Goal: Task Accomplishment & Management: Complete application form

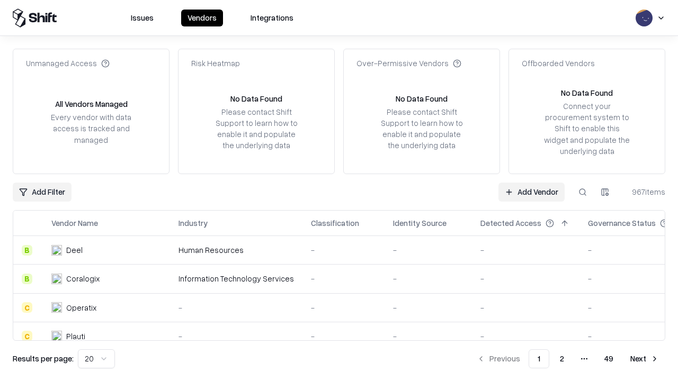
click at [531, 192] on link "Add Vendor" at bounding box center [531, 192] width 66 height 19
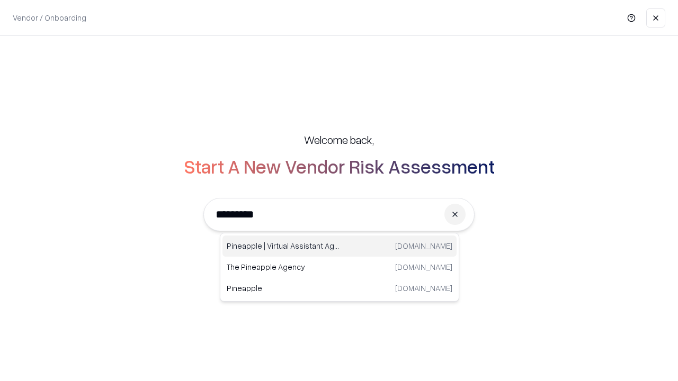
click at [339, 246] on div "Pineapple | Virtual Assistant Agency trypineapple.com" at bounding box center [339, 246] width 234 height 21
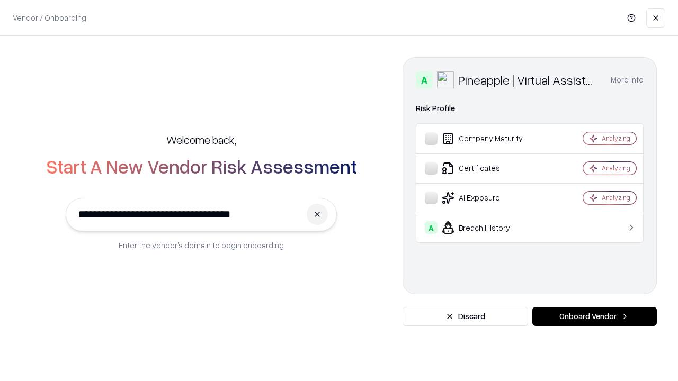
type input "**********"
click at [594, 317] on button "Onboard Vendor" at bounding box center [594, 316] width 124 height 19
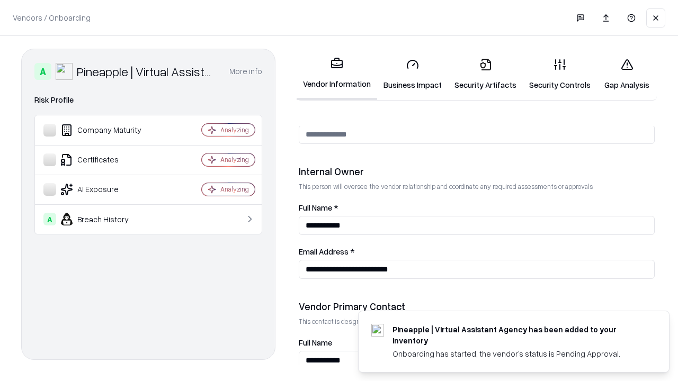
scroll to position [549, 0]
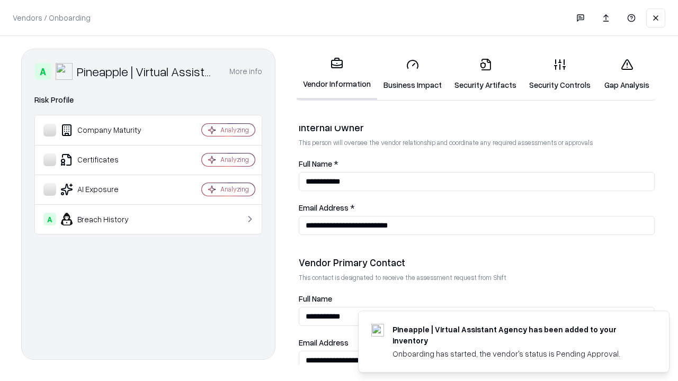
click at [412, 74] on link "Business Impact" at bounding box center [412, 74] width 71 height 49
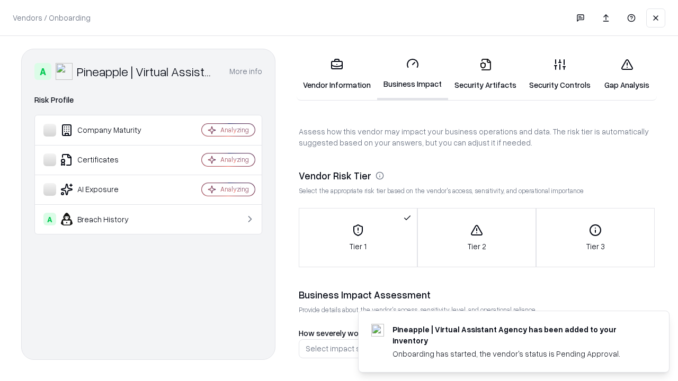
click at [485, 74] on link "Security Artifacts" at bounding box center [485, 74] width 75 height 49
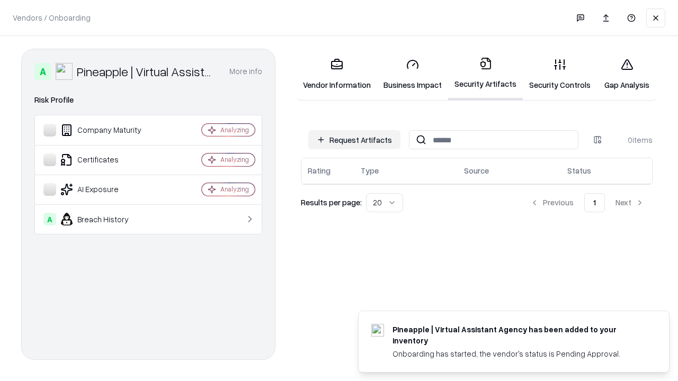
click at [354, 140] on button "Request Artifacts" at bounding box center [354, 139] width 92 height 19
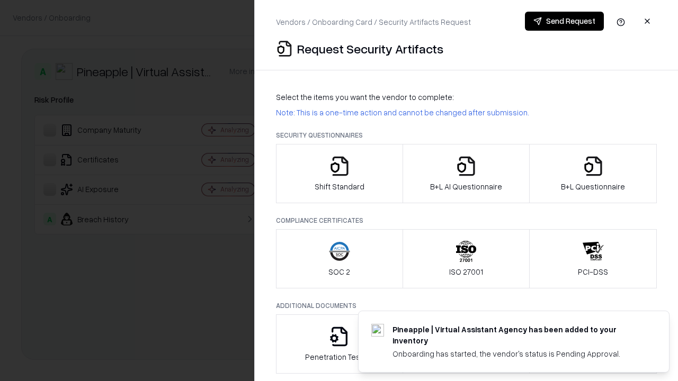
click at [339, 174] on icon "button" at bounding box center [339, 166] width 21 height 21
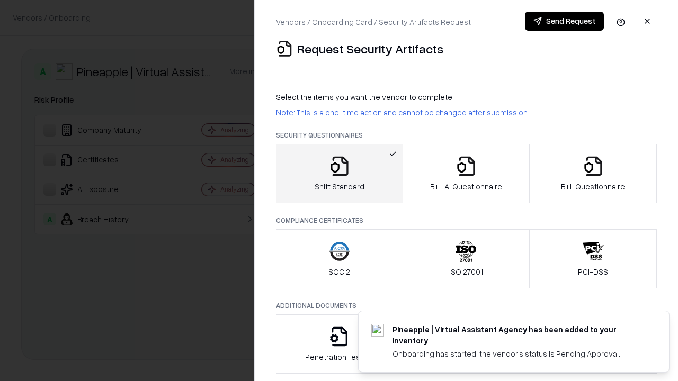
click at [564, 21] on button "Send Request" at bounding box center [564, 21] width 79 height 19
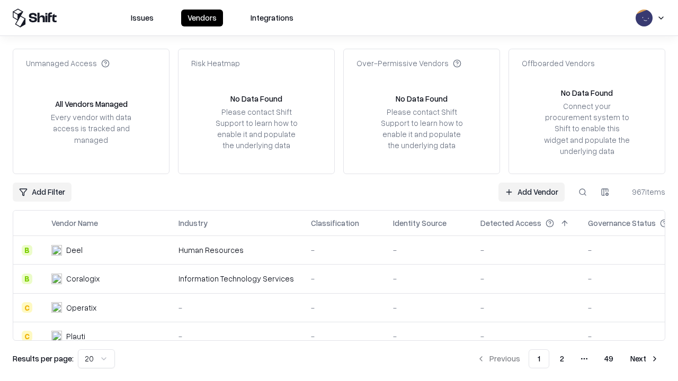
click at [582, 192] on button at bounding box center [582, 192] width 19 height 19
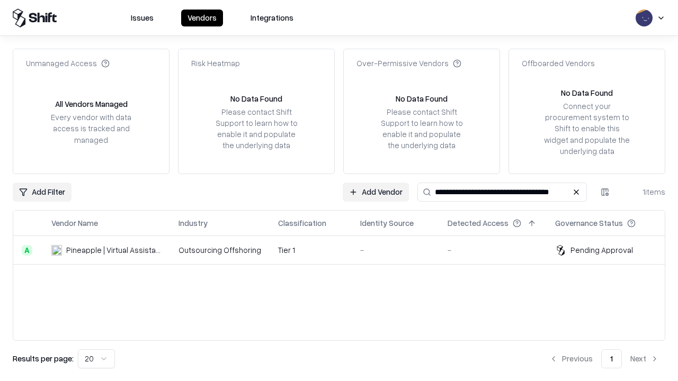
type input "**********"
click at [345, 250] on td "Tier 1" at bounding box center [311, 250] width 82 height 29
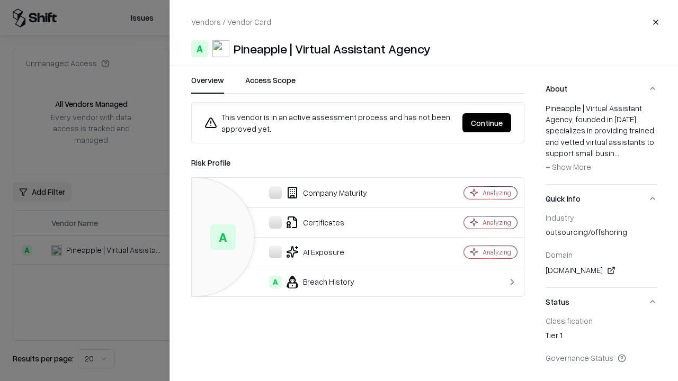
click at [487, 123] on button "Continue" at bounding box center [486, 122] width 49 height 19
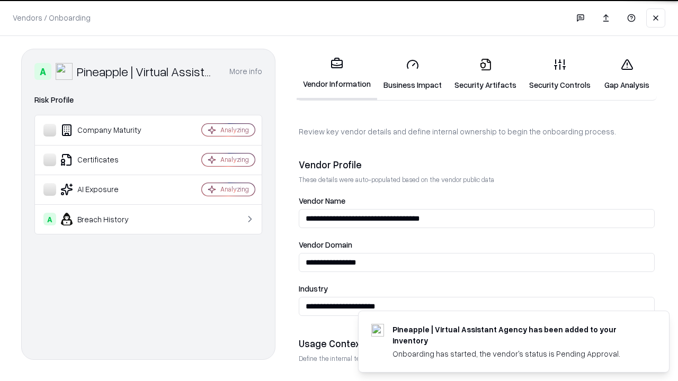
click at [485, 74] on link "Security Artifacts" at bounding box center [485, 74] width 75 height 49
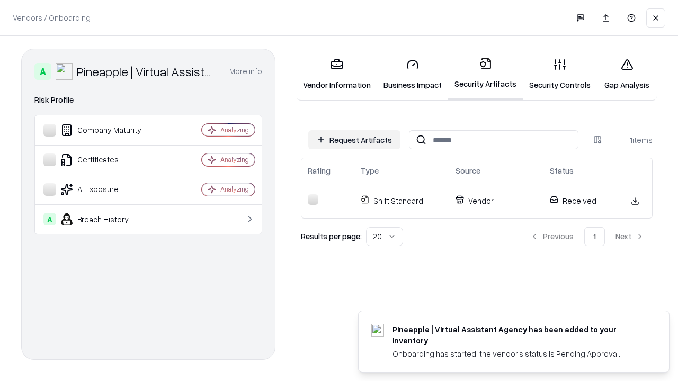
click at [626, 74] on link "Gap Analysis" at bounding box center [627, 74] width 60 height 49
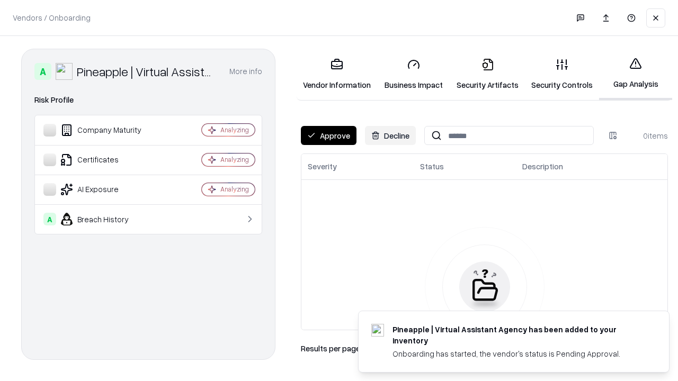
click at [328, 136] on button "Approve" at bounding box center [329, 135] width 56 height 19
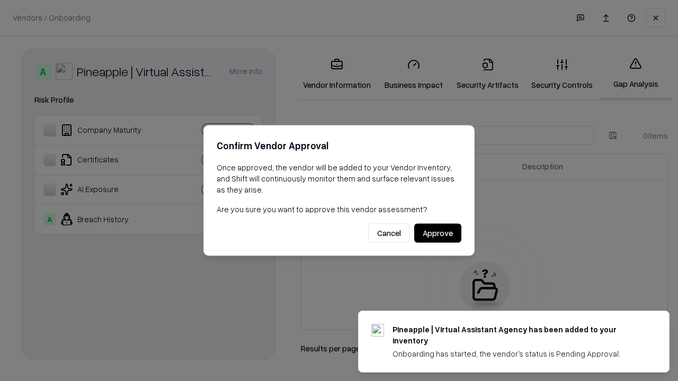
click at [437, 233] on button "Approve" at bounding box center [437, 233] width 47 height 19
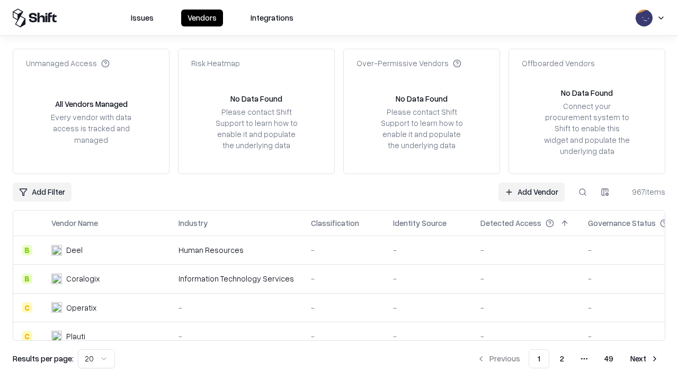
type input "**********"
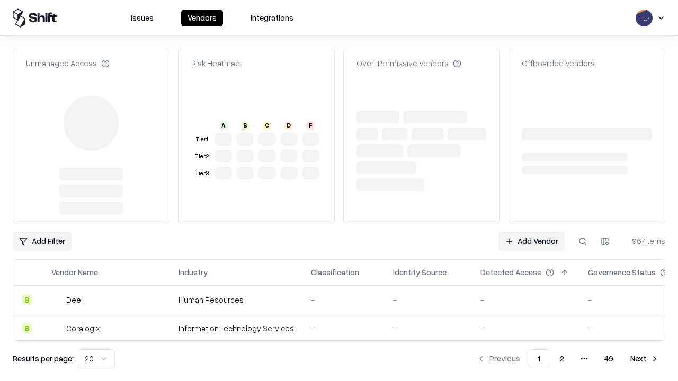
click at [531, 232] on link "Add Vendor" at bounding box center [531, 241] width 66 height 19
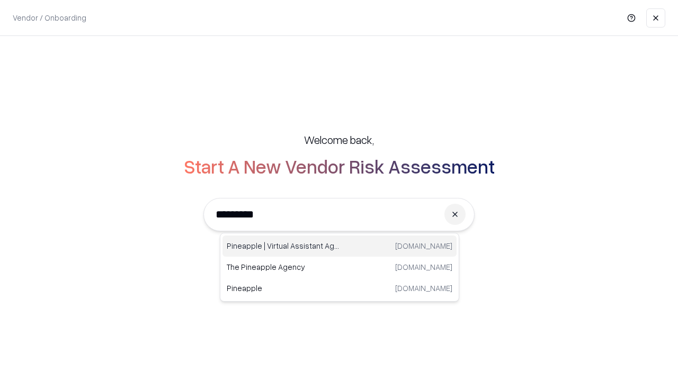
click at [339, 246] on div "Pineapple | Virtual Assistant Agency [DOMAIN_NAME]" at bounding box center [339, 246] width 234 height 21
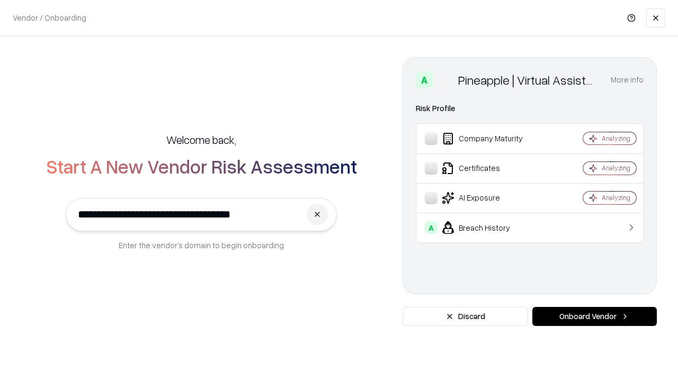
type input "**********"
click at [594, 317] on button "Onboard Vendor" at bounding box center [594, 316] width 124 height 19
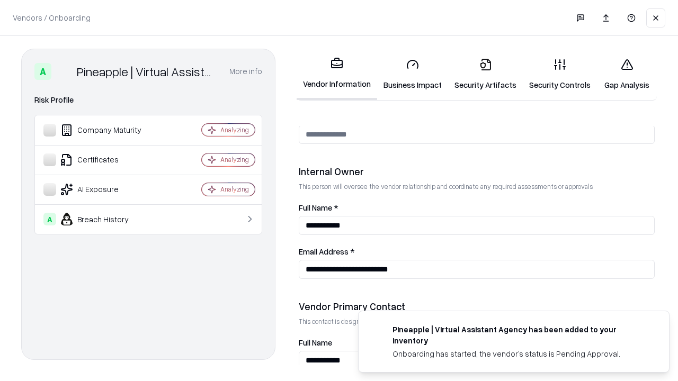
scroll to position [549, 0]
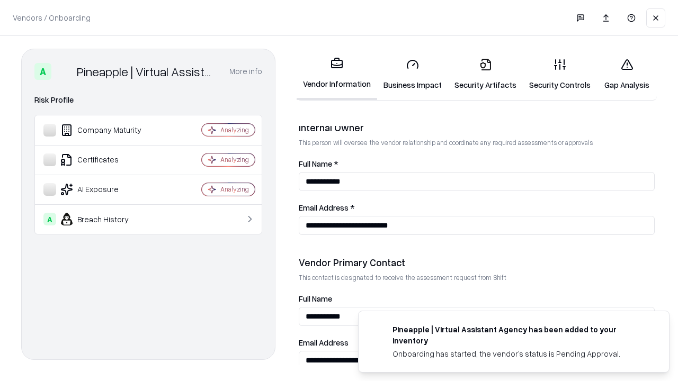
click at [626, 74] on link "Gap Analysis" at bounding box center [627, 74] width 60 height 49
